Goal: Obtain resource: Obtain resource

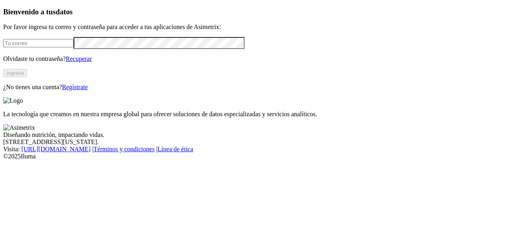
type input "[EMAIL_ADDRESS][DOMAIN_NAME]"
click at [27, 77] on button "Ingresa" at bounding box center [15, 73] width 24 height 8
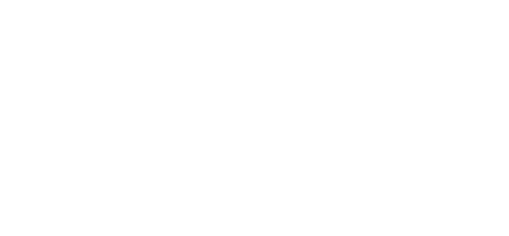
type input "cyf"
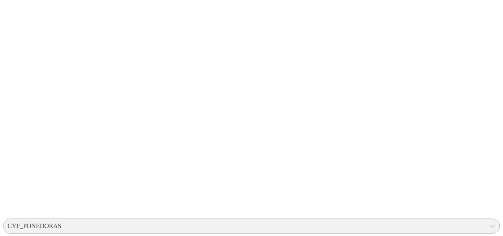
scroll to position [105, 0]
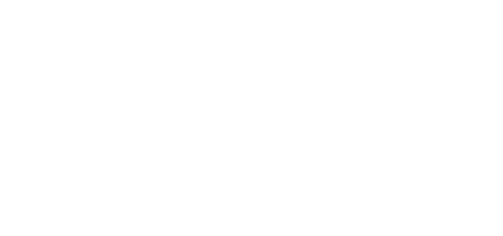
scroll to position [22, 0]
drag, startPoint x: 147, startPoint y: 168, endPoint x: 84, endPoint y: 168, distance: 63.6
copy link "CIRO JARA DCA.xlsx"
drag, startPoint x: 363, startPoint y: 167, endPoint x: 336, endPoint y: 168, distance: 26.7
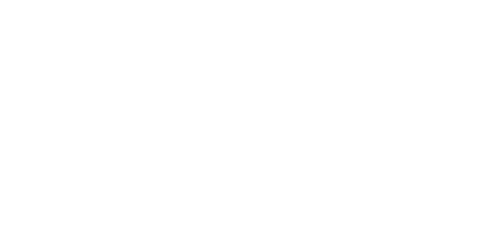
copy div "CIRO PDXN"
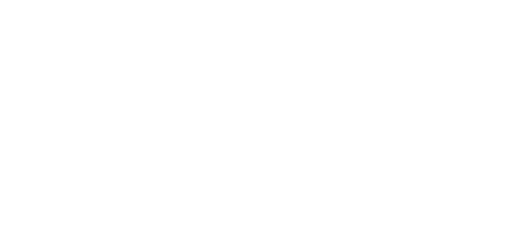
paste input "CIRO PDXN"
type input "CIRO PDXN"
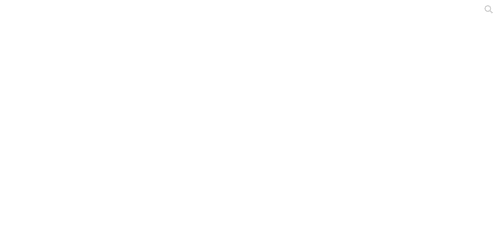
type input "cyf"
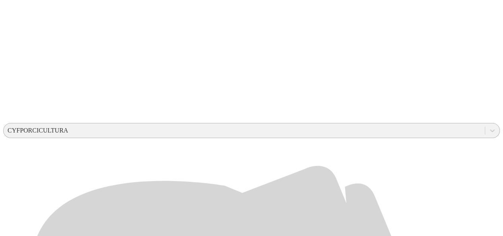
scroll to position [199, 0]
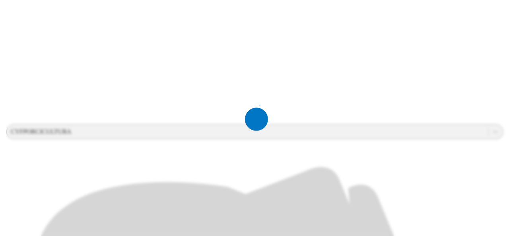
scroll to position [0, 0]
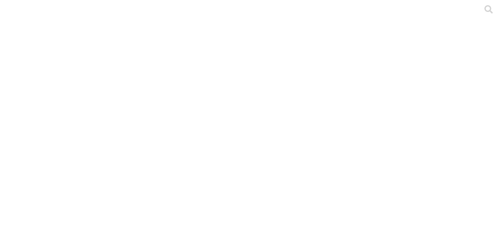
drag, startPoint x: 180, startPoint y: 107, endPoint x: 83, endPoint y: 97, distance: 97.6
copy link "S4 - MARIA ROJAS - COSTA - EL MOLINO - HEMBRAS TRABAJANDO - JULIO - 2025.xlsx"
drag, startPoint x: 364, startPoint y: 101, endPoint x: 337, endPoint y: 104, distance: 26.9
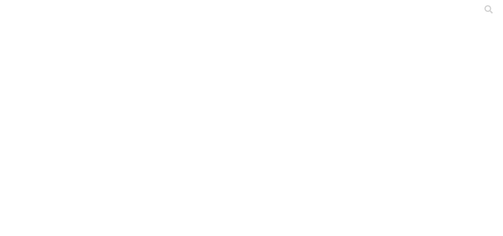
copy div "JULIO 2025"
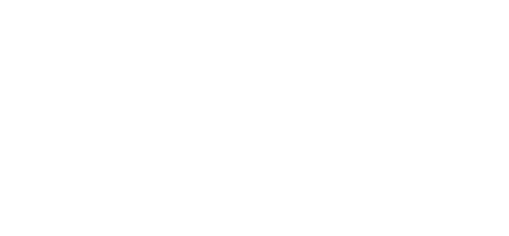
paste input "JULIO 2025"
type input "JULIO 2025"
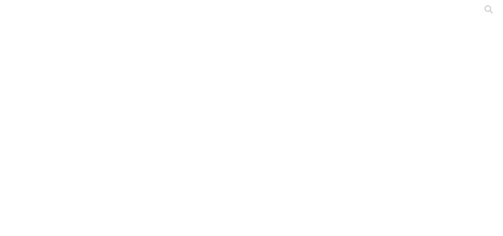
drag, startPoint x: 181, startPoint y: 156, endPoint x: 78, endPoint y: 155, distance: 103.0
copy div "S4 - MARIA ROJAS - COSTA - EL MOLINO - HEMBRAS PRIMERIZAS - JULIO - 2025.xlsx"
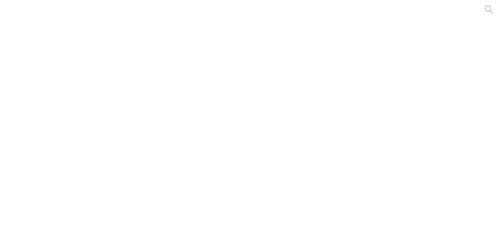
drag, startPoint x: 124, startPoint y: 132, endPoint x: 79, endPoint y: 119, distance: 46.3
copy link "S4 - MARIA ROJAS - COSTA - EL MOLINO - CRIA - JULIO - 2025.xlsx"
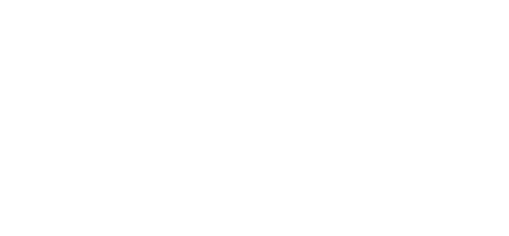
paste input "JULIO 2025"
type input "JULIO 2025"
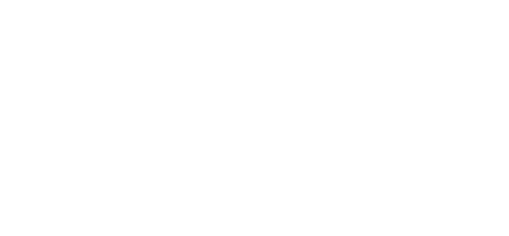
paste input "JULIO 2025"
type input "JULIO 2025"
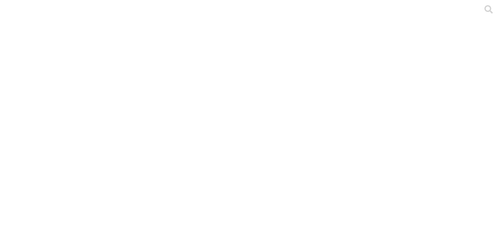
drag, startPoint x: 138, startPoint y: 109, endPoint x: 85, endPoint y: 96, distance: 55.4
drag, startPoint x: 78, startPoint y: 96, endPoint x: 83, endPoint y: 96, distance: 5.6
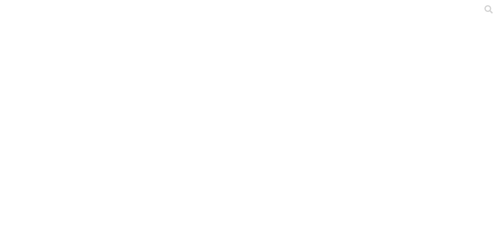
drag, startPoint x: 136, startPoint y: 110, endPoint x: 78, endPoint y: 98, distance: 60.1
copy div "S4 - MARIA ROJAS - COSTA - EL MOLINO - PRECEBOS - JULIO - 2025.xlsx"
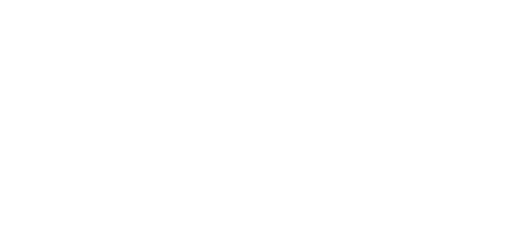
paste input "JULIO 2025"
type input "JULIO 2025"
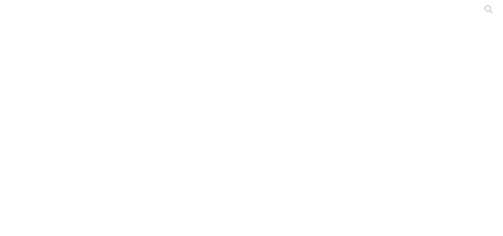
drag, startPoint x: 115, startPoint y: 108, endPoint x: 82, endPoint y: 99, distance: 34.3
copy link "S4 - MARIA ROJAS - COSTA - EL MOLINO - CEBA - JULIO - 2025.xlsx"
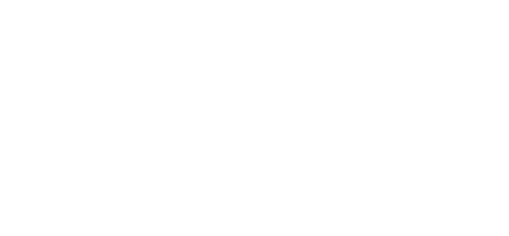
paste input "S4 - MARIA ROJAS - COSTA - EL MOLINO - CEBA - JULIO - 2025.xlsx"
paste input "JULIO 2025"
type input "JULIO 2025"
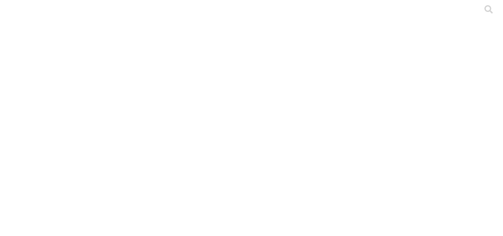
type input "cyf"
